Goal: Communication & Community: Share content

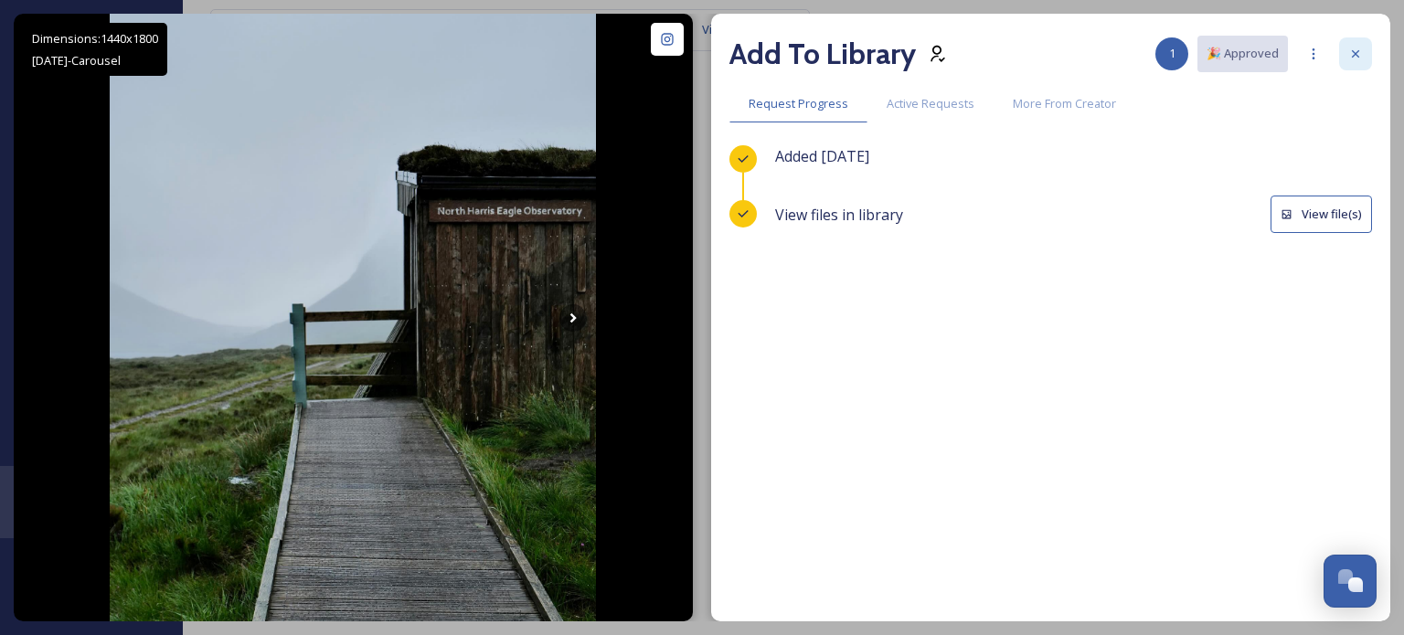
click at [1365, 50] on div at bounding box center [1355, 53] width 33 height 33
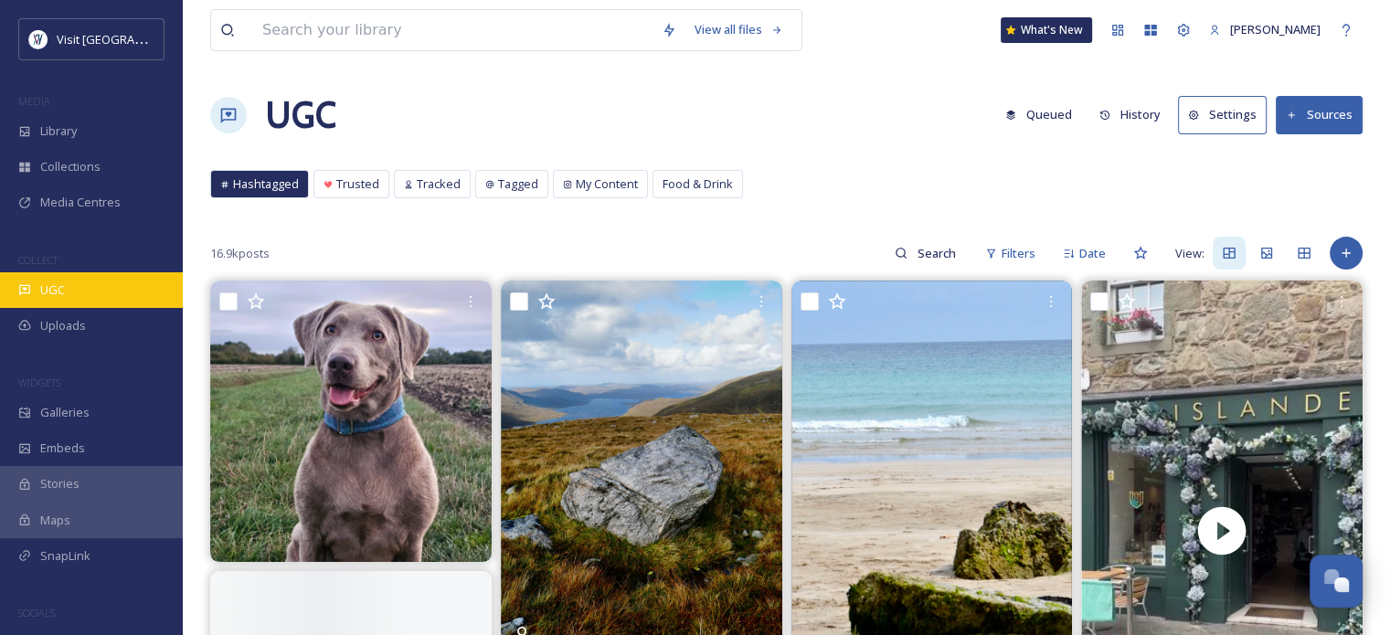
click at [39, 290] on div "UGC" at bounding box center [91, 290] width 183 height 36
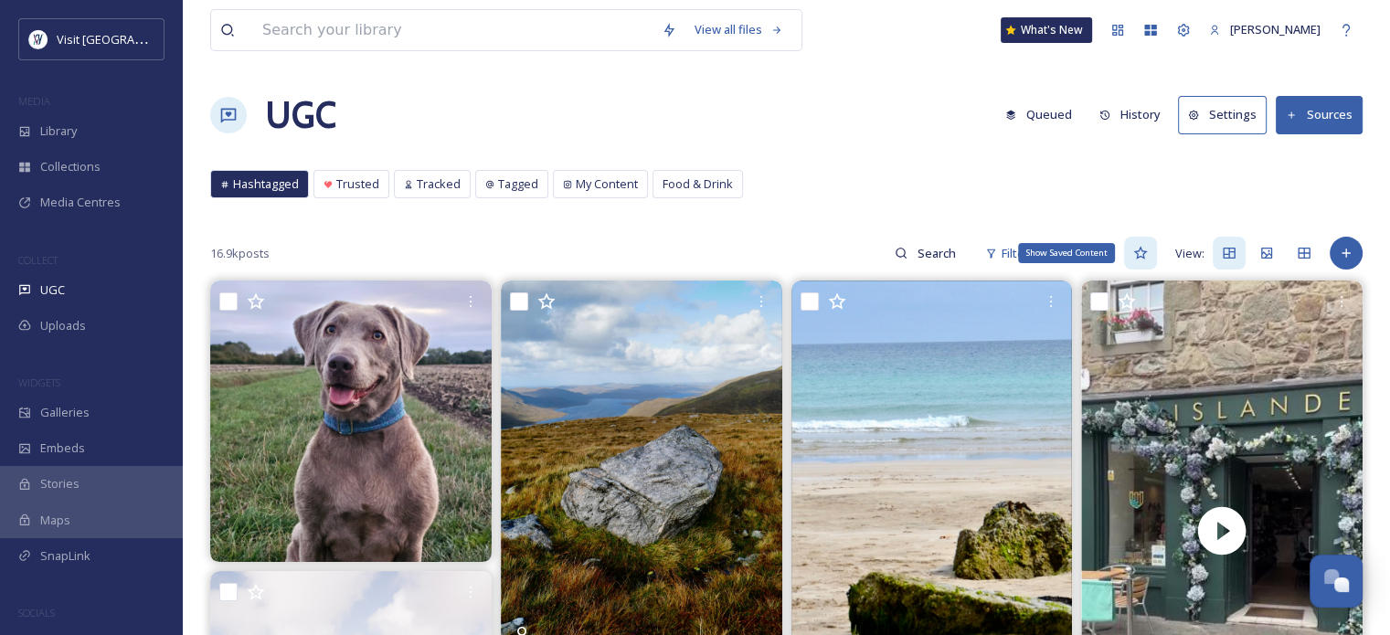
click at [1144, 258] on icon at bounding box center [1141, 253] width 15 height 15
